Goal: Information Seeking & Learning: Check status

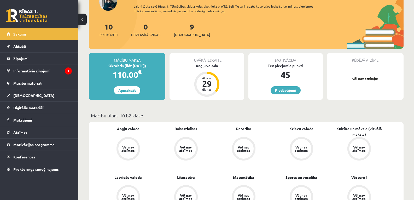
scroll to position [77, 0]
click at [33, 73] on legend "Informatīvie ziņojumi 1" at bounding box center [42, 71] width 58 height 12
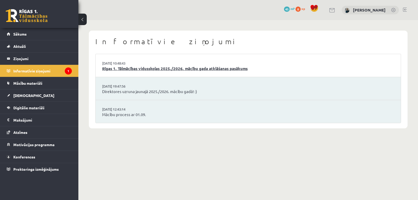
click at [168, 71] on link "Rīgas 1. Tālmācības vidusskolas 2025./2026. mācību gada atklāšanas pasākums" at bounding box center [248, 69] width 292 height 6
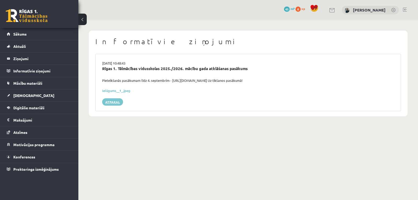
click at [114, 102] on link "Atpakaļ" at bounding box center [112, 101] width 21 height 7
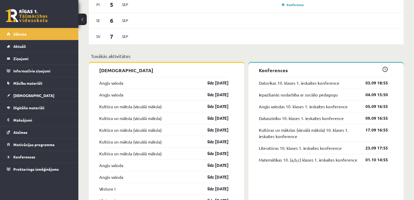
scroll to position [371, 0]
click at [22, 50] on link "Aktuāli" at bounding box center [39, 46] width 65 height 12
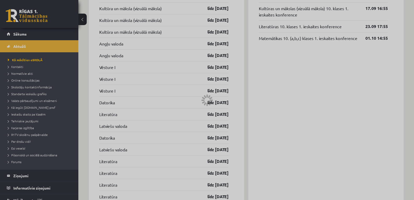
scroll to position [369, 0]
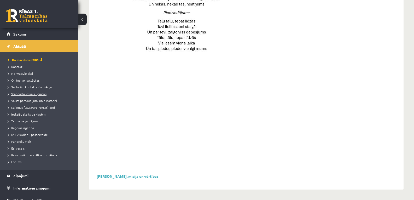
click at [34, 93] on span "Standarta ieskaišu grafiks" at bounding box center [27, 94] width 39 height 4
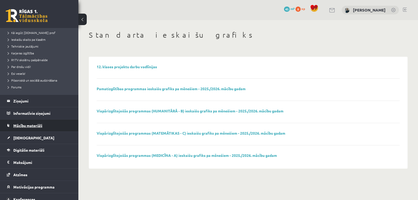
scroll to position [75, 0]
click at [22, 127] on link "Mācību materiāli" at bounding box center [39, 125] width 65 height 12
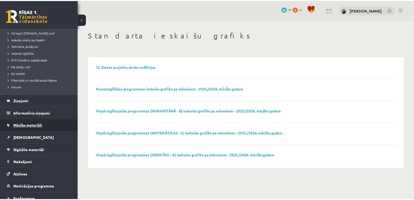
scroll to position [17, 0]
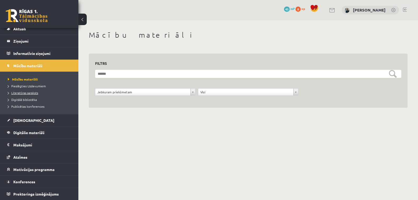
click at [30, 93] on span "Literatūras saraksts" at bounding box center [23, 93] width 30 height 4
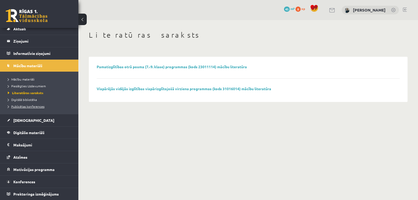
click at [27, 106] on span "Publicētas konferences" at bounding box center [26, 106] width 37 height 4
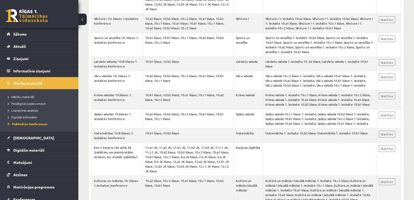
scroll to position [1326, 0]
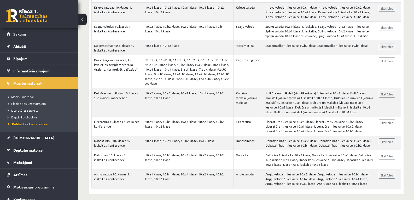
click at [22, 82] on span "Mācību materiāli" at bounding box center [27, 83] width 29 height 5
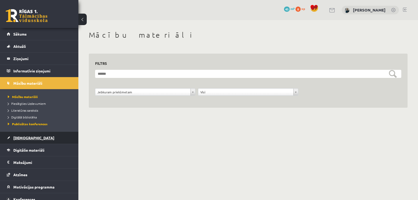
click at [20, 137] on span "[DEMOGRAPHIC_DATA]" at bounding box center [33, 137] width 41 height 5
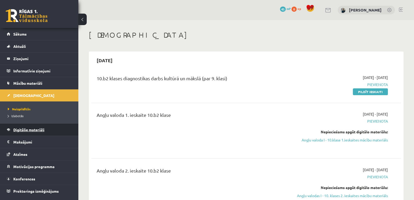
click at [27, 128] on span "Digitālie materiāli" at bounding box center [28, 129] width 31 height 5
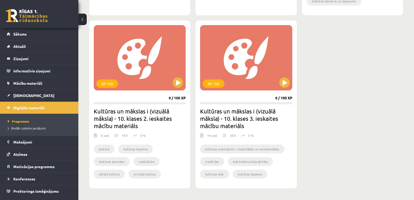
scroll to position [503, 0]
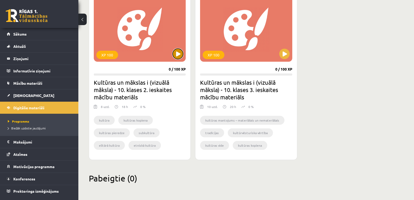
click at [178, 55] on button at bounding box center [178, 54] width 10 height 10
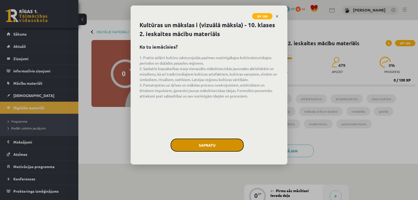
click at [199, 149] on button "Sapratu" at bounding box center [207, 144] width 73 height 13
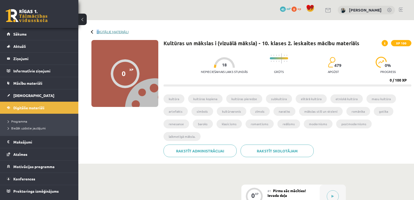
drag, startPoint x: 96, startPoint y: 31, endPoint x: 99, endPoint y: 31, distance: 2.9
click at [99, 31] on div "Digitālie materiāli" at bounding box center [109, 32] width 37 height 4
click at [99, 31] on link "Digitālie materiāli" at bounding box center [113, 32] width 32 height 4
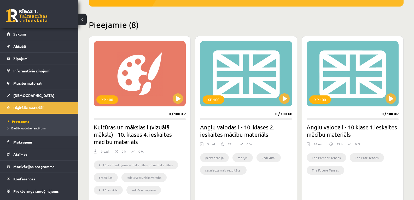
scroll to position [111, 0]
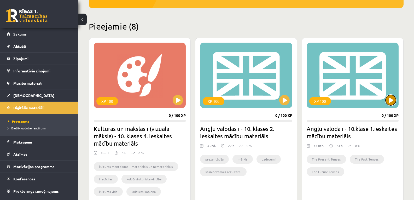
click at [394, 103] on button at bounding box center [390, 100] width 10 height 10
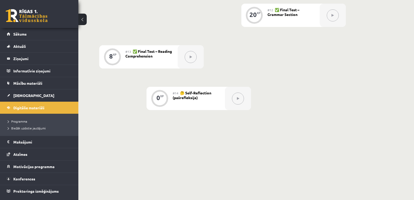
scroll to position [601, 0]
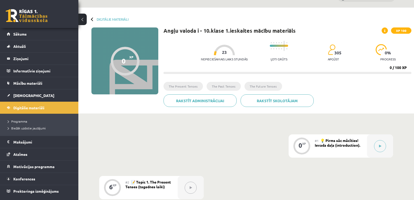
scroll to position [0, 0]
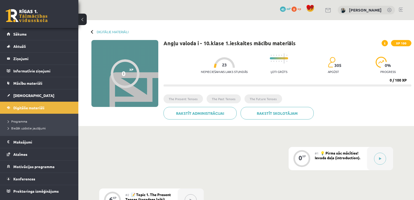
click at [85, 20] on button at bounding box center [82, 19] width 8 height 11
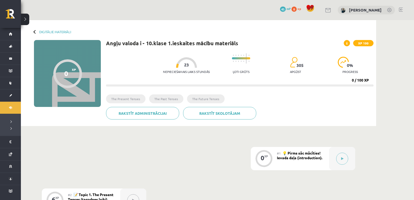
click at [26, 21] on button at bounding box center [25, 19] width 8 height 11
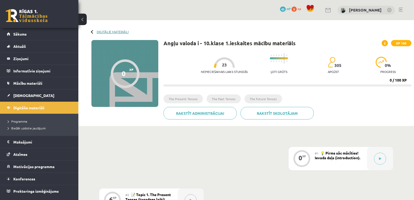
click at [102, 30] on link "Digitālie materiāli" at bounding box center [113, 32] width 32 height 4
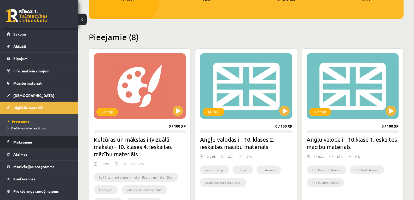
scroll to position [101, 0]
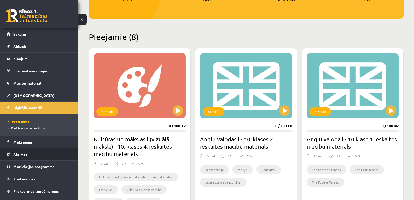
click at [15, 157] on link "Atzīmes" at bounding box center [39, 154] width 65 height 12
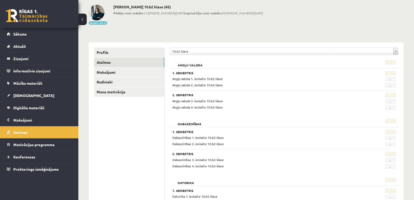
scroll to position [26, 0]
click at [390, 70] on div "1. Semestris Angļu valoda 1. ieskaite 10.b2 klase - Angļu valoda 2. ieskaite 10…" at bounding box center [284, 89] width 229 height 42
click at [390, 80] on span "-" at bounding box center [390, 79] width 10 height 4
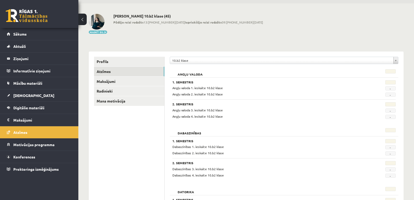
scroll to position [0, 0]
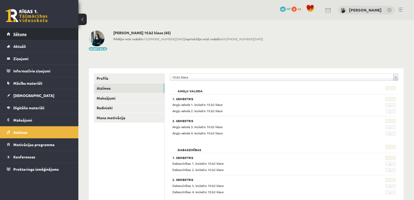
click at [22, 38] on link "Sākums" at bounding box center [39, 34] width 65 height 12
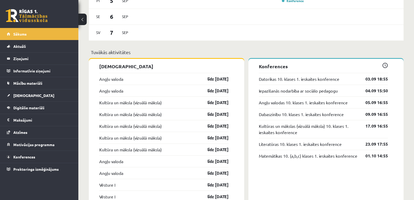
scroll to position [376, 0]
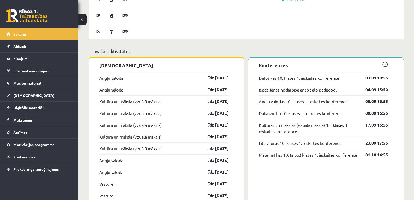
click at [120, 78] on link "Angļu valoda" at bounding box center [111, 78] width 24 height 6
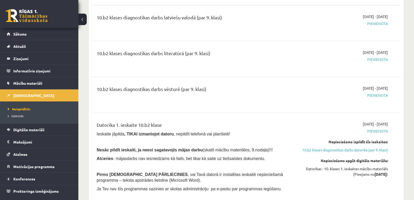
scroll to position [722, 0]
click at [211, 93] on div "10.b2 klases diagnostikas darbs vēsturē (par 9. klasi) 2025-10-01 - 2025-10-31 …" at bounding box center [245, 94] width 309 height 29
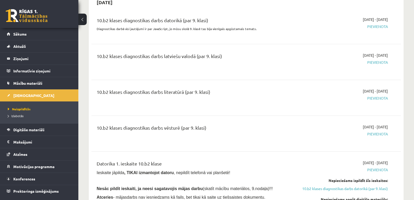
scroll to position [683, 0]
drag, startPoint x: 205, startPoint y: 70, endPoint x: 326, endPoint y: 75, distance: 121.0
click at [326, 72] on div "10.b2 klases diagnostikas darbs latviešu valodā (par 9. klasi) 2025-10-01 - 202…" at bounding box center [242, 62] width 299 height 19
click at [356, 72] on div "2025-10-01 - 2025-10-31 Pievienota" at bounding box center [342, 62] width 100 height 19
click at [376, 65] on span "Pievienota" at bounding box center [342, 62] width 92 height 5
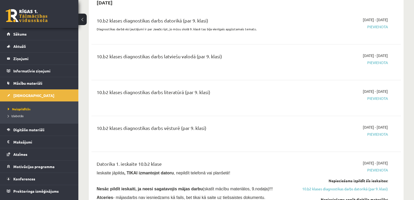
click at [376, 65] on span "Pievienota" at bounding box center [342, 62] width 92 height 5
click at [342, 72] on div "2025-10-01 - 2025-10-31 Pievienota" at bounding box center [342, 62] width 100 height 19
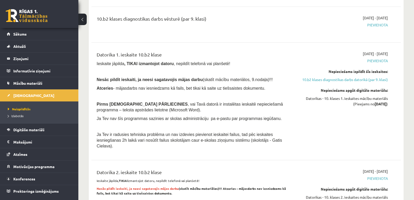
scroll to position [792, 0]
drag, startPoint x: 368, startPoint y: 40, endPoint x: 390, endPoint y: 35, distance: 23.1
click at [390, 34] on div "2025-10-01 - 2025-10-31 Pievienota" at bounding box center [342, 24] width 100 height 19
click at [382, 28] on span "Pievienota" at bounding box center [342, 24] width 92 height 5
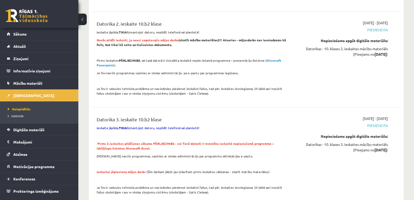
scroll to position [941, 0]
drag, startPoint x: 349, startPoint y: 51, endPoint x: 312, endPoint y: 73, distance: 42.6
click at [312, 73] on div "2025-10-01 - 2025-10-31 Pievienota Nepieciešams apgūt digitālo materiālu: Dator…" at bounding box center [342, 59] width 100 height 79
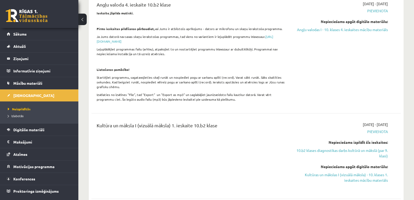
scroll to position [0, 0]
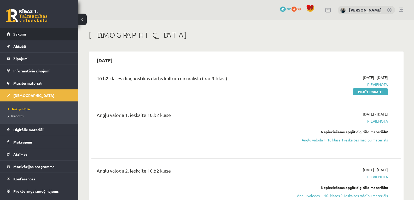
click at [20, 36] on link "Sākums" at bounding box center [39, 34] width 65 height 12
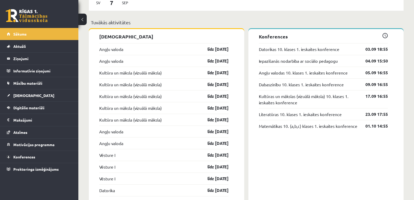
scroll to position [405, 0]
click at [115, 132] on link "Angļu valoda" at bounding box center [111, 131] width 24 height 6
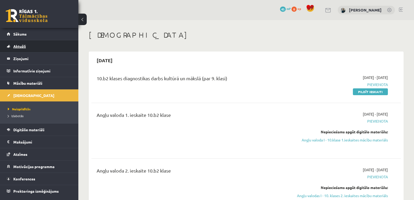
click at [38, 43] on link "Aktuāli" at bounding box center [39, 46] width 65 height 12
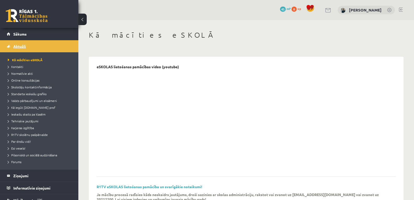
click at [51, 43] on link "Aktuāli" at bounding box center [39, 46] width 65 height 12
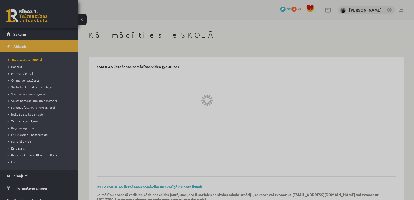
click at [260, 41] on div at bounding box center [207, 100] width 414 height 200
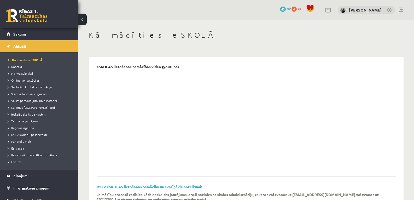
click at [257, 38] on h1 "Kā mācīties eSKOLĀ" at bounding box center [246, 35] width 315 height 9
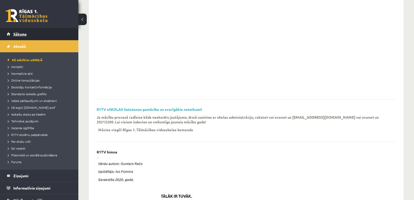
click at [15, 32] on span "Sākums" at bounding box center [19, 34] width 13 height 5
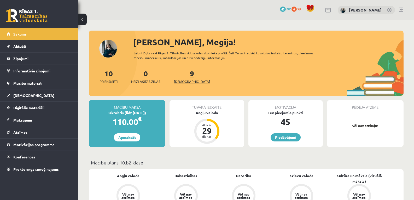
click at [182, 82] on span "[DEMOGRAPHIC_DATA]" at bounding box center [192, 81] width 36 height 5
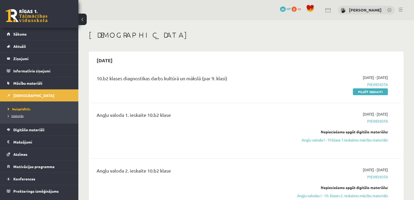
click at [17, 116] on span "Izlabotās" at bounding box center [16, 116] width 16 height 4
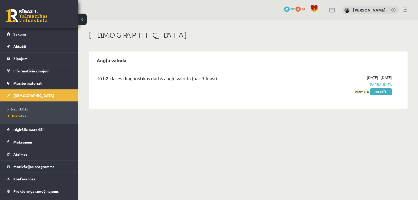
click at [19, 107] on link "Neizpildītās" at bounding box center [40, 109] width 65 height 5
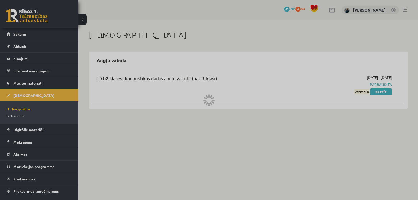
click at [18, 37] on div at bounding box center [209, 100] width 418 height 200
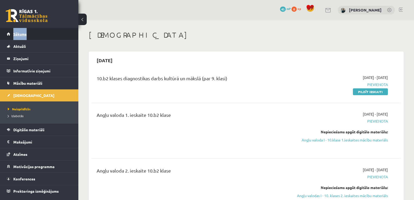
drag, startPoint x: 18, startPoint y: 37, endPoint x: 17, endPoint y: 32, distance: 5.4
click at [17, 32] on span "Sākums" at bounding box center [19, 34] width 13 height 5
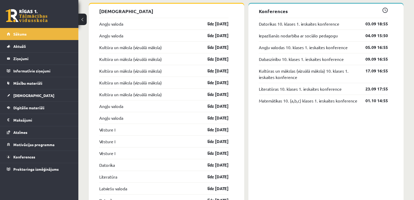
scroll to position [430, 0]
click at [11, 98] on link "[DEMOGRAPHIC_DATA]" at bounding box center [39, 95] width 65 height 12
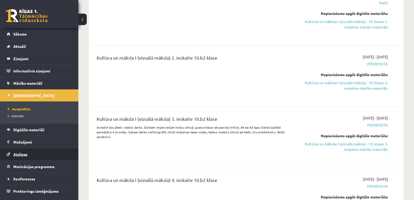
click at [21, 152] on span "Atzīmes" at bounding box center [20, 154] width 14 height 5
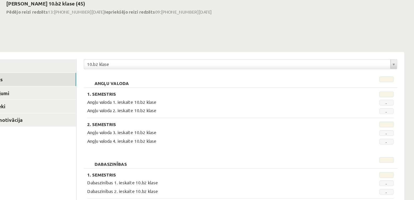
scroll to position [26, 0]
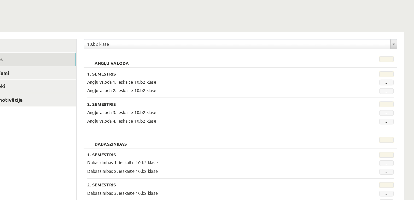
click at [328, 72] on h3 "1. Semestris" at bounding box center [264, 73] width 185 height 4
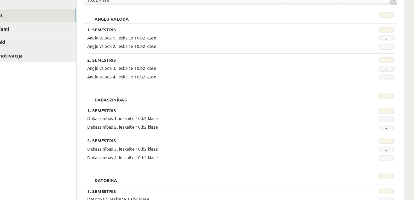
click at [304, 83] on div "Angļu valoda 2. ieskaite 10.b2 klase" at bounding box center [264, 85] width 192 height 5
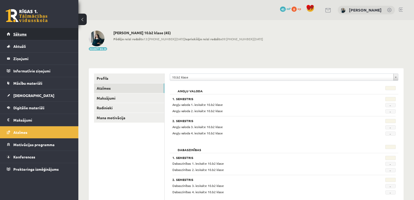
click at [16, 29] on link "Sākums" at bounding box center [39, 34] width 65 height 12
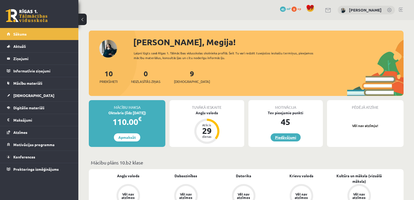
click at [295, 135] on link "Piedāvājumi" at bounding box center [286, 137] width 30 height 8
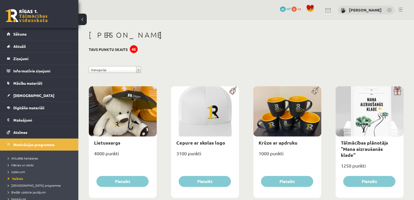
click at [164, 40] on div "[PERSON_NAME]" at bounding box center [246, 36] width 315 height 10
